Goal: Task Accomplishment & Management: Use online tool/utility

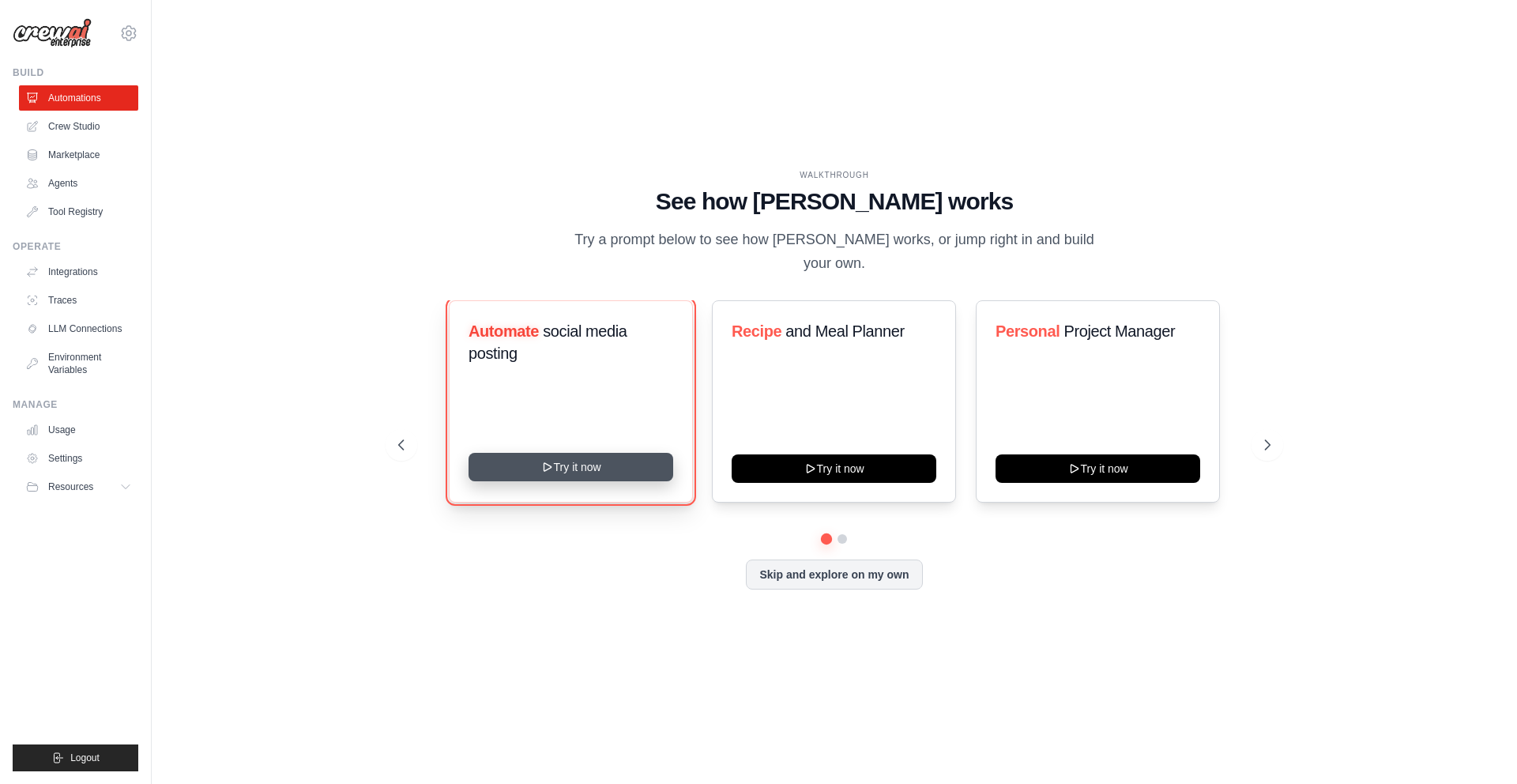
click at [562, 466] on button "Try it now" at bounding box center [571, 467] width 205 height 29
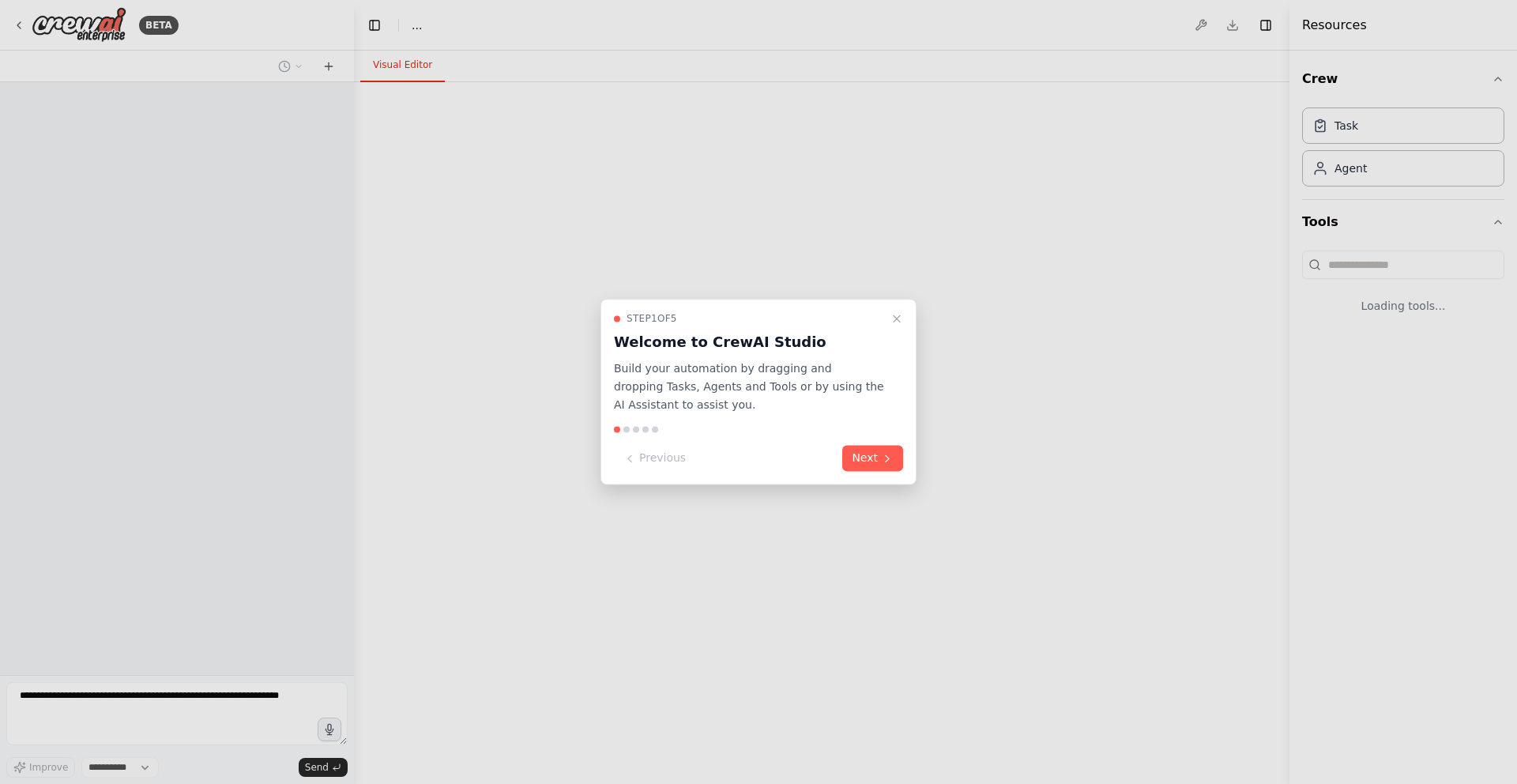
select select "****"
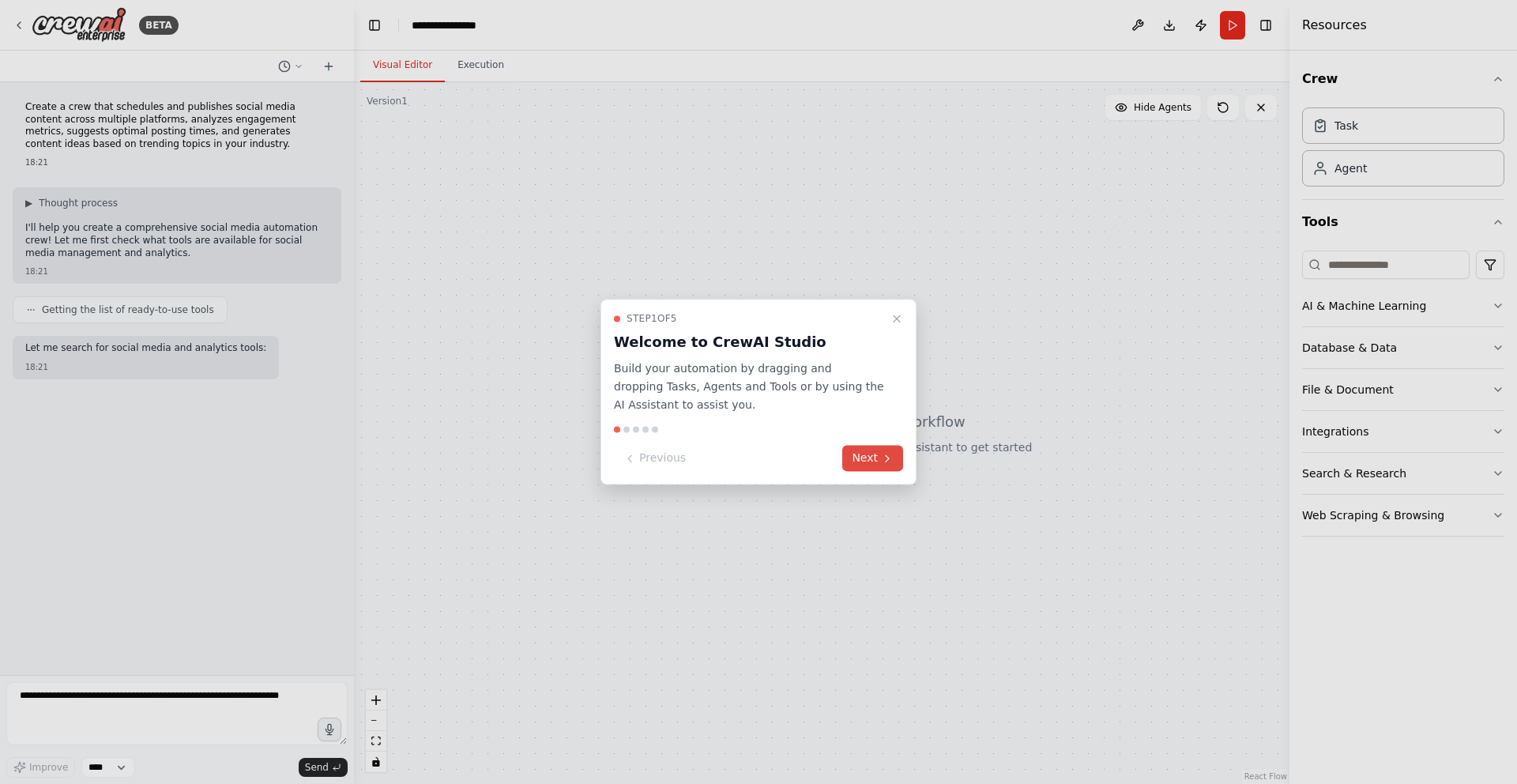
click at [865, 461] on button "Next" at bounding box center [873, 458] width 61 height 26
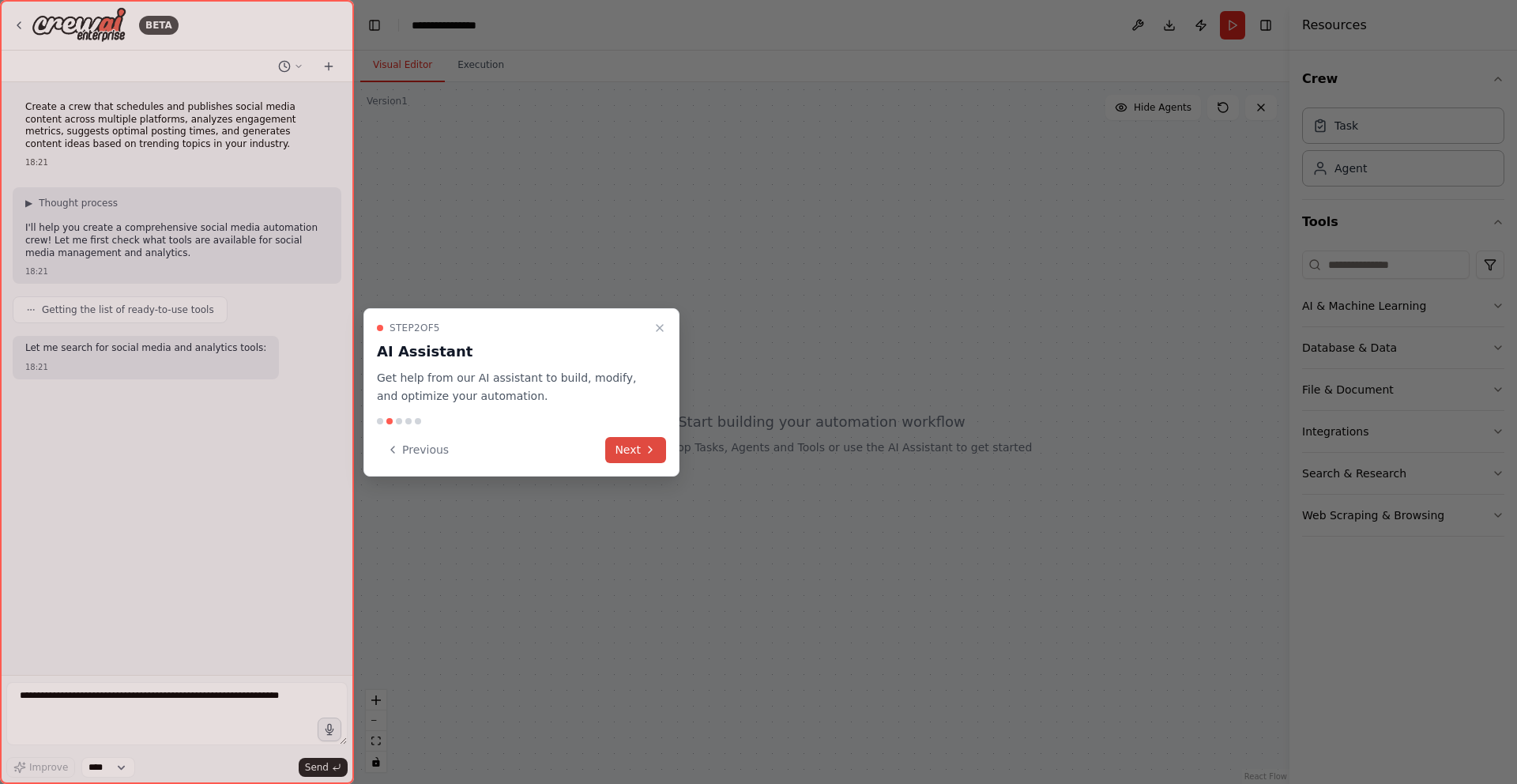
click at [644, 452] on icon at bounding box center [650, 450] width 13 height 13
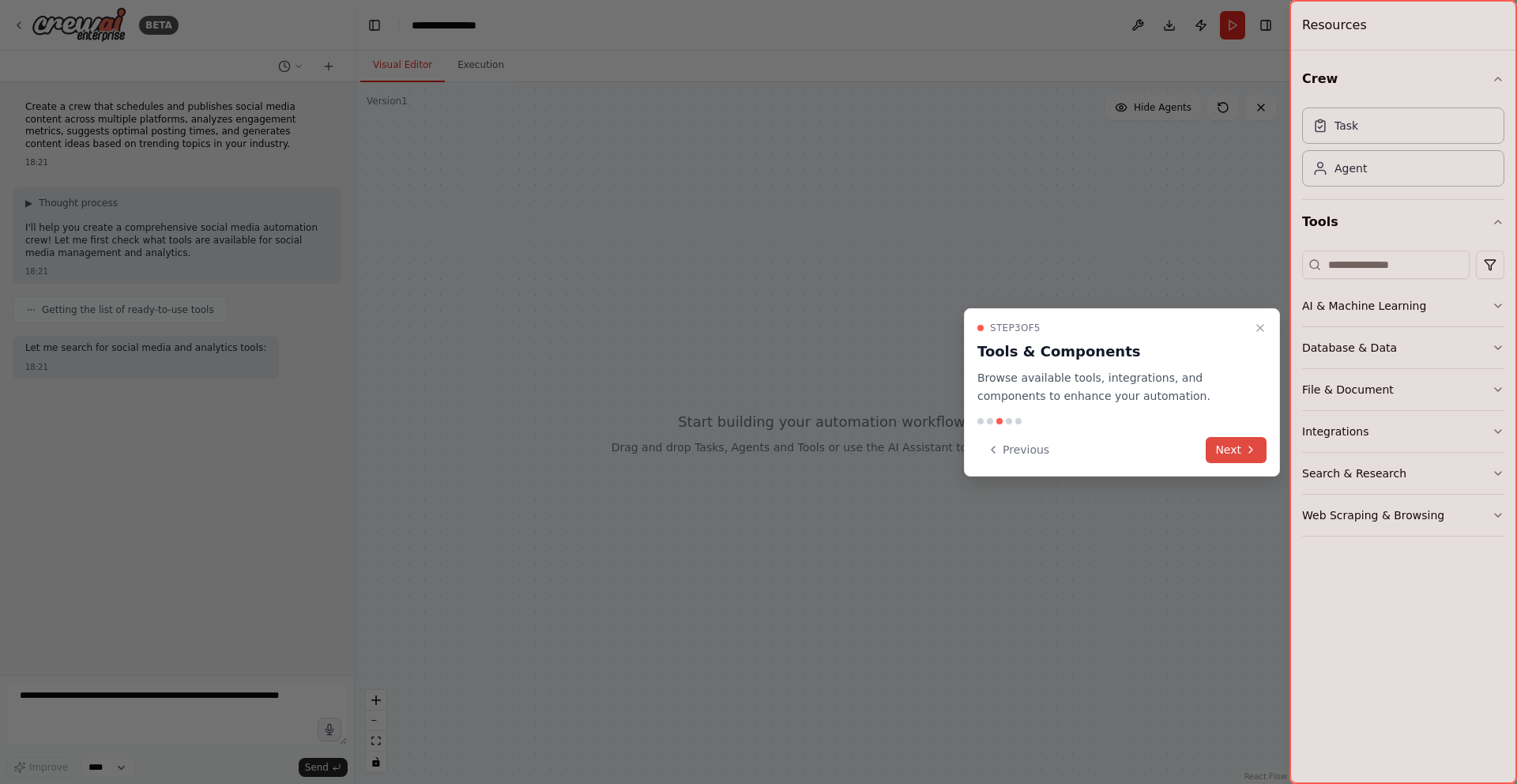
click at [1247, 446] on icon at bounding box center [1251, 450] width 13 height 13
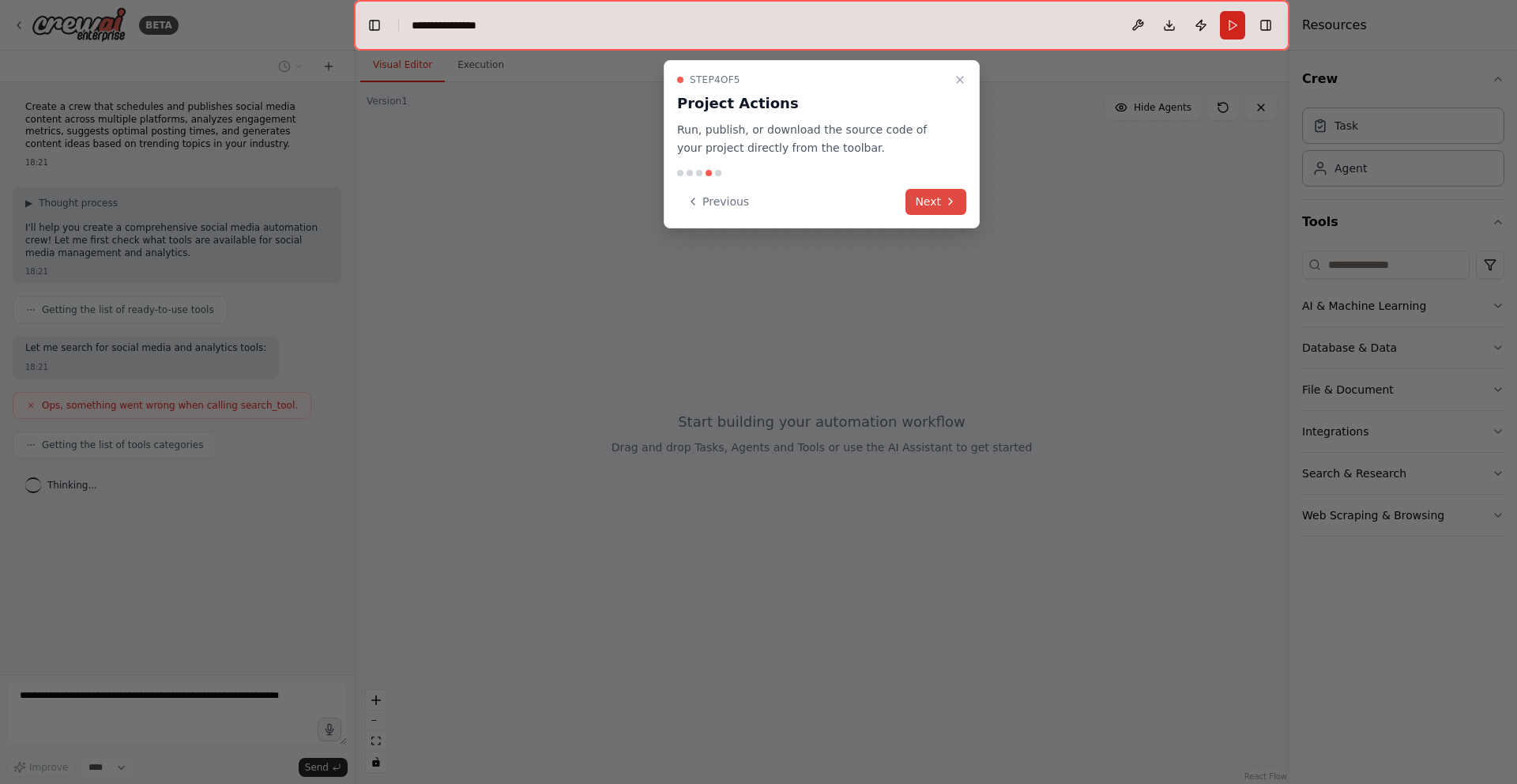
click at [950, 202] on icon at bounding box center [951, 202] width 13 height 13
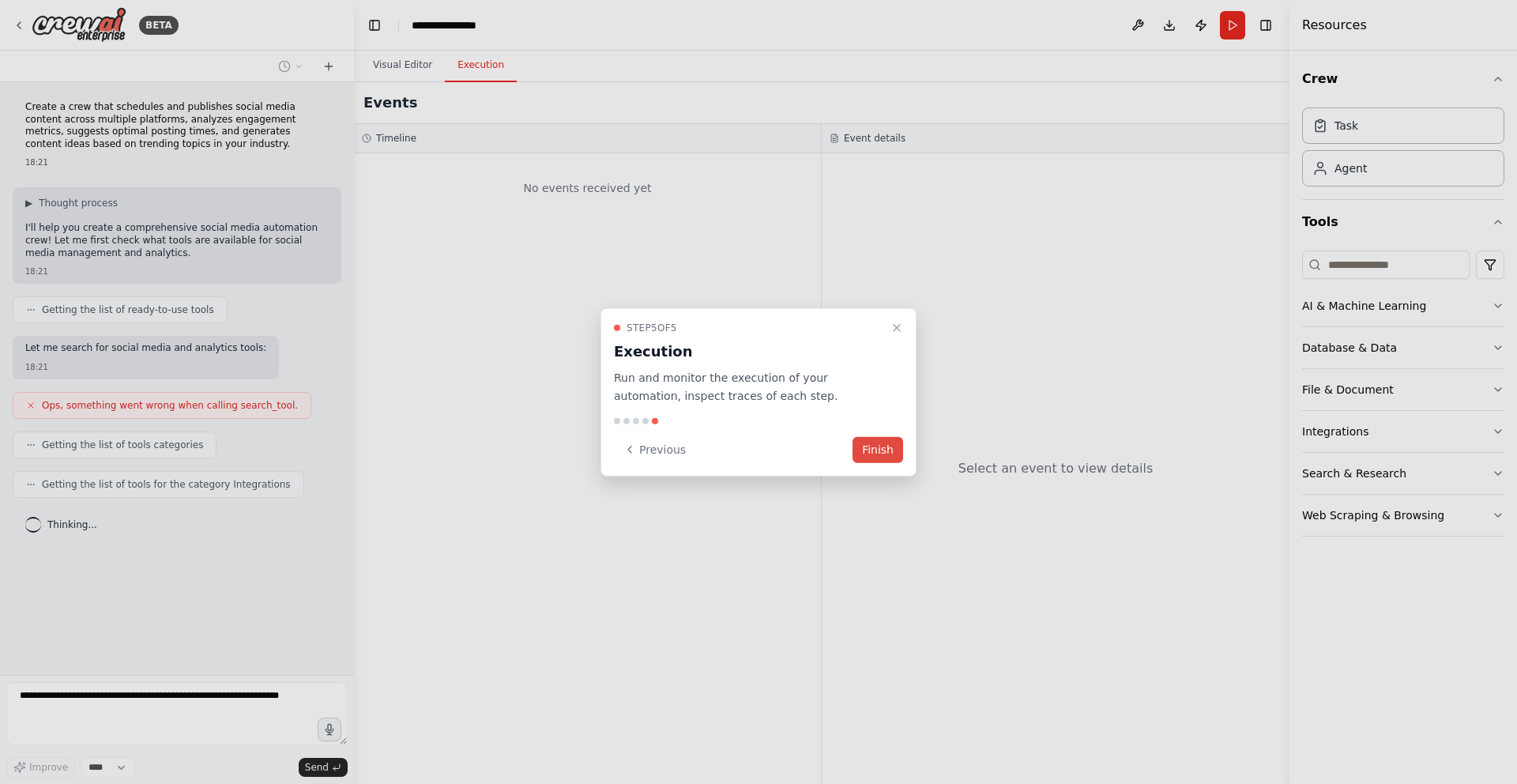
click at [877, 455] on button "Finish" at bounding box center [878, 449] width 50 height 26
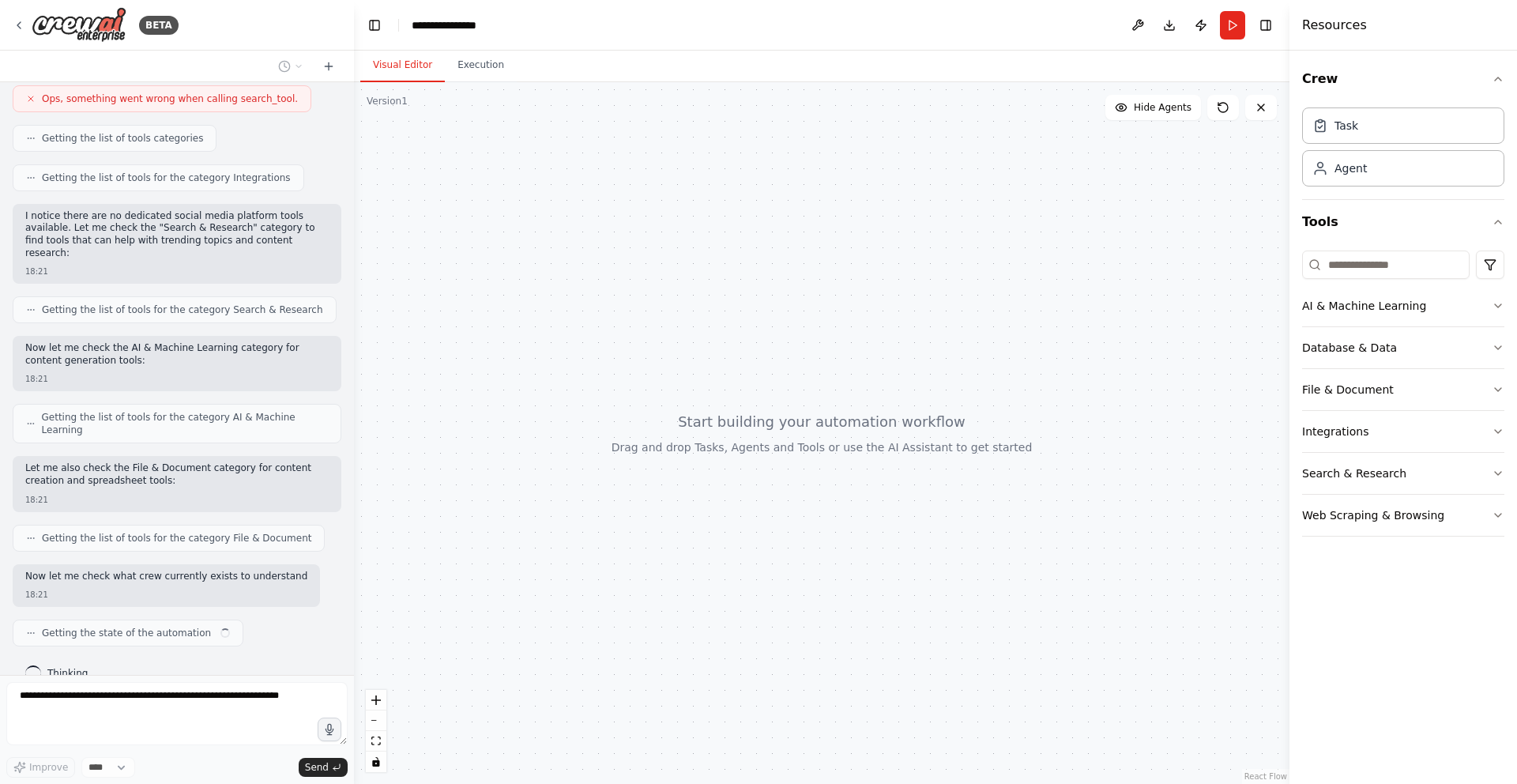
scroll to position [318, 0]
